Goal: Task Accomplishment & Management: Use online tool/utility

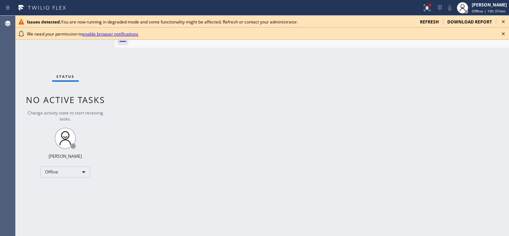
click at [428, 21] on span "refresh" at bounding box center [429, 22] width 19 height 6
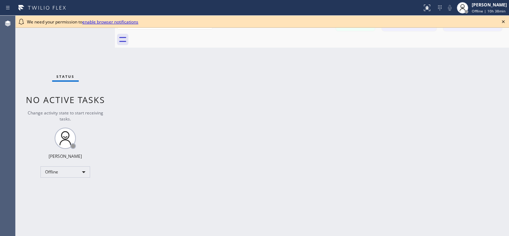
click at [502, 21] on icon at bounding box center [503, 21] width 9 height 9
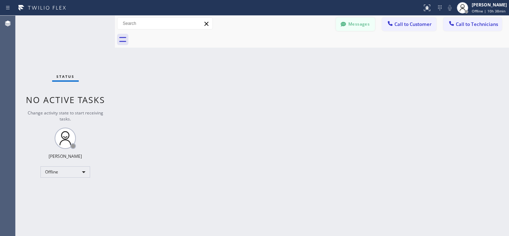
click at [366, 21] on button "Messages" at bounding box center [355, 23] width 39 height 13
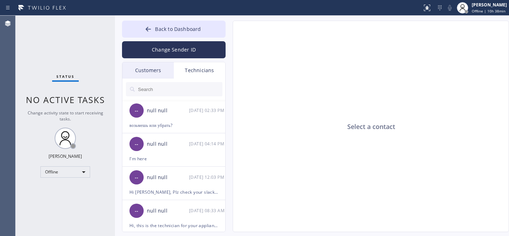
click at [143, 66] on div "Customers" at bounding box center [147, 70] width 51 height 16
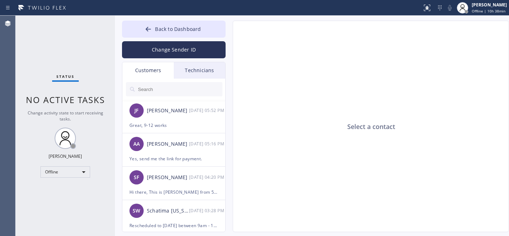
click at [168, 33] on button "Back to Dashboard" at bounding box center [174, 29] width 104 height 17
